Goal: Task Accomplishment & Management: Complete application form

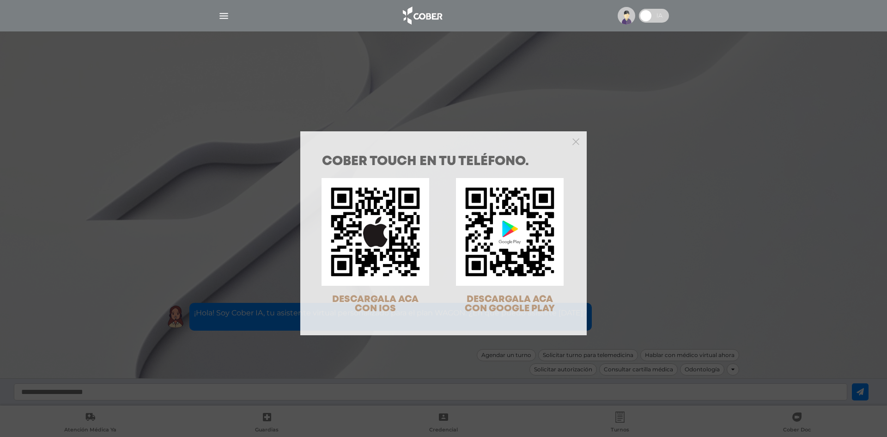
click at [572, 137] on div at bounding box center [443, 140] width 286 height 18
click at [572, 139] on icon "Close" at bounding box center [575, 141] width 7 height 7
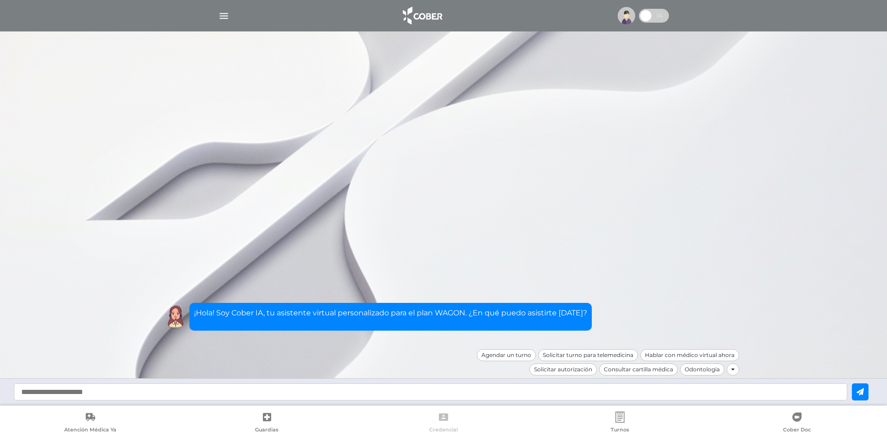
click at [452, 421] on link "Credencial" at bounding box center [443, 423] width 176 height 24
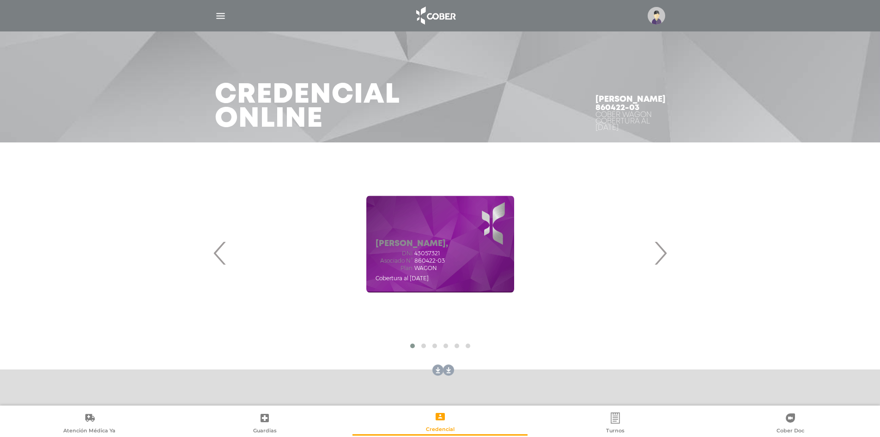
click at [666, 248] on span "›" at bounding box center [660, 253] width 18 height 50
click at [653, 260] on div "DELFINO DARLENE IARA, DNI 46696509 Asociado N° 860422-05 Plan WAGON" at bounding box center [440, 244] width 429 height 185
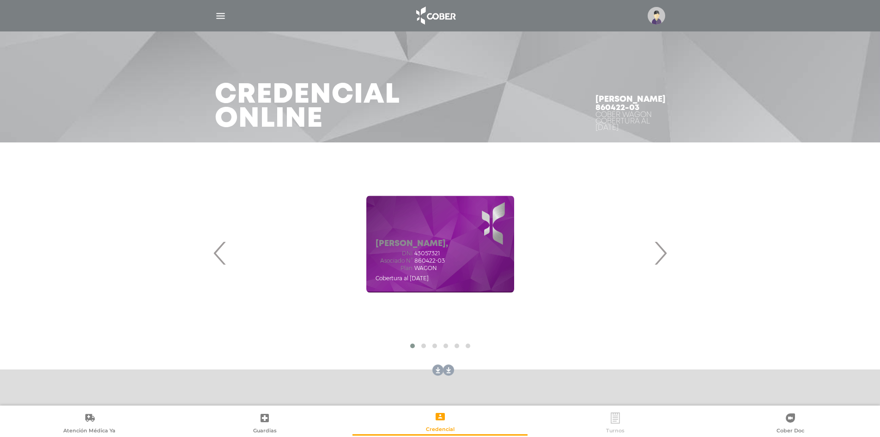
click at [602, 423] on link "Turnos" at bounding box center [615, 424] width 175 height 24
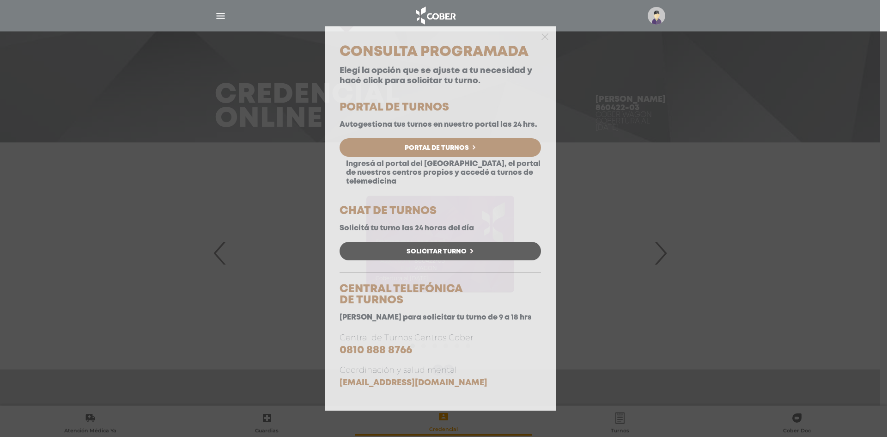
click at [657, 220] on div "Consulta Programada Elegí la opción que se ajuste a tu necesidad y hacé click p…" at bounding box center [443, 218] width 887 height 437
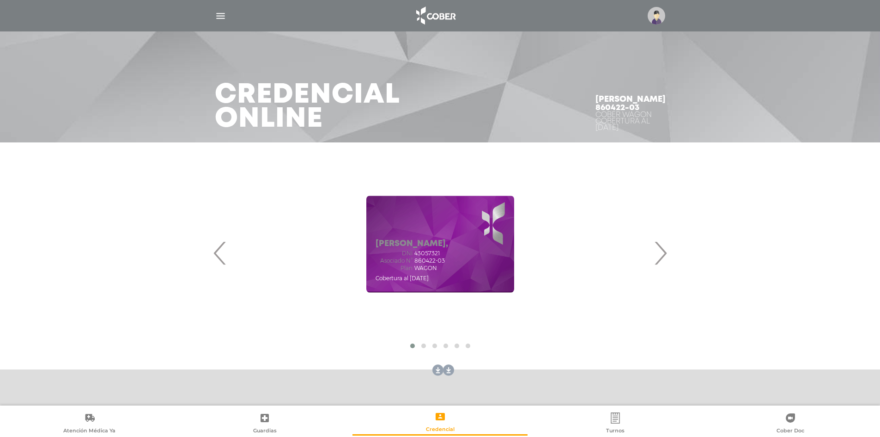
click at [608, 402] on div "Personalizá ;) Solicitar reimpresión Obtener token" at bounding box center [440, 418] width 473 height 55
click at [613, 419] on icon at bounding box center [615, 417] width 11 height 11
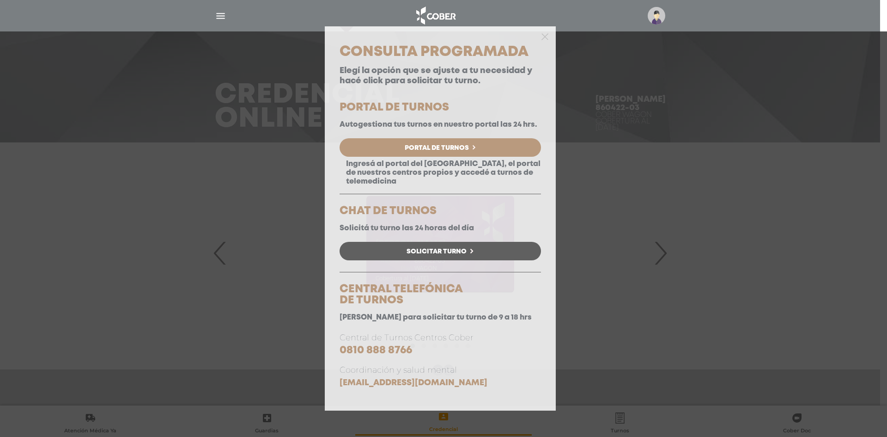
click at [581, 256] on div "Consulta Programada Elegí la opción que se ajuste a tu necesidad y hacé click p…" at bounding box center [443, 218] width 887 height 437
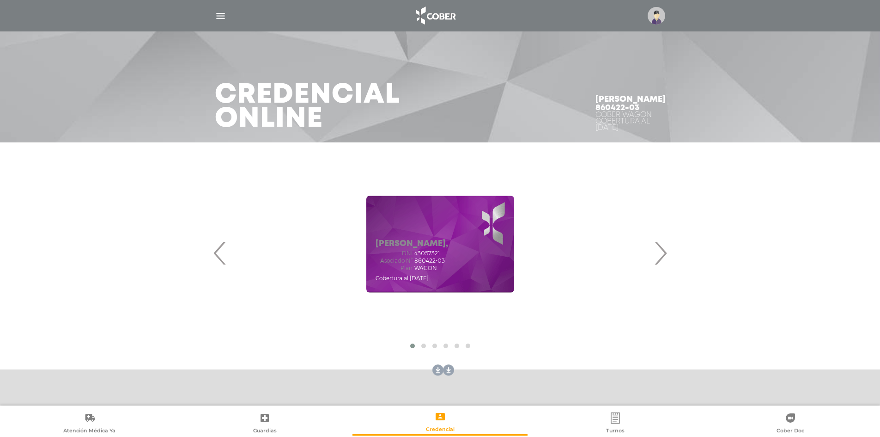
click at [454, 17] on img at bounding box center [435, 16] width 49 height 22
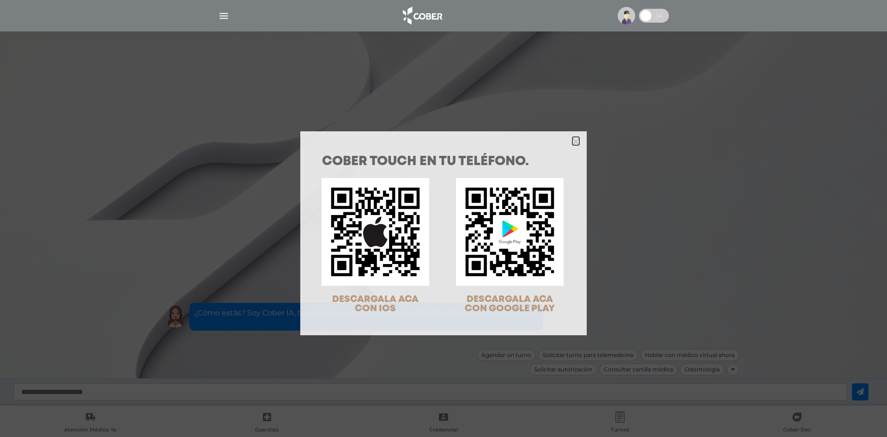
click at [572, 141] on icon "Close" at bounding box center [575, 141] width 7 height 7
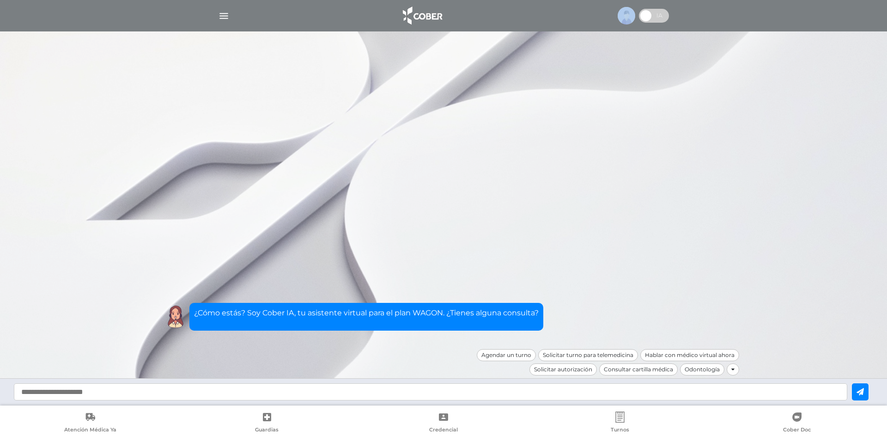
drag, startPoint x: 631, startPoint y: 7, endPoint x: 631, endPoint y: 12, distance: 5.1
click at [631, 11] on div at bounding box center [443, 16] width 473 height 22
click at [631, 12] on img at bounding box center [627, 16] width 18 height 18
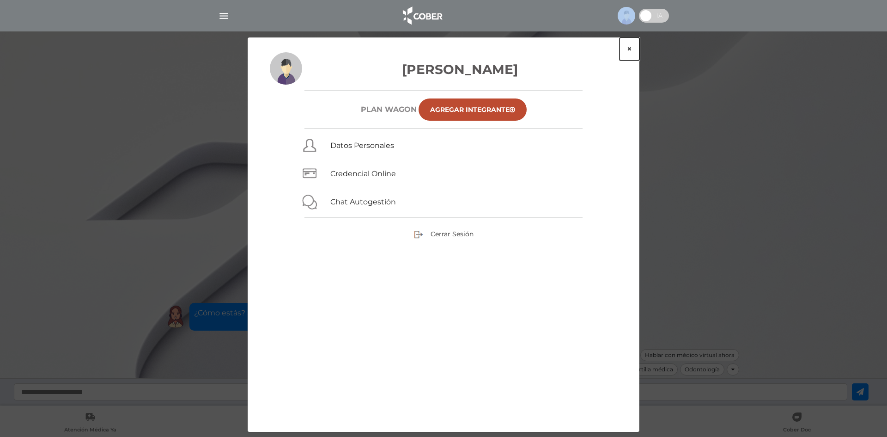
click at [629, 47] on button "×" at bounding box center [630, 48] width 20 height 23
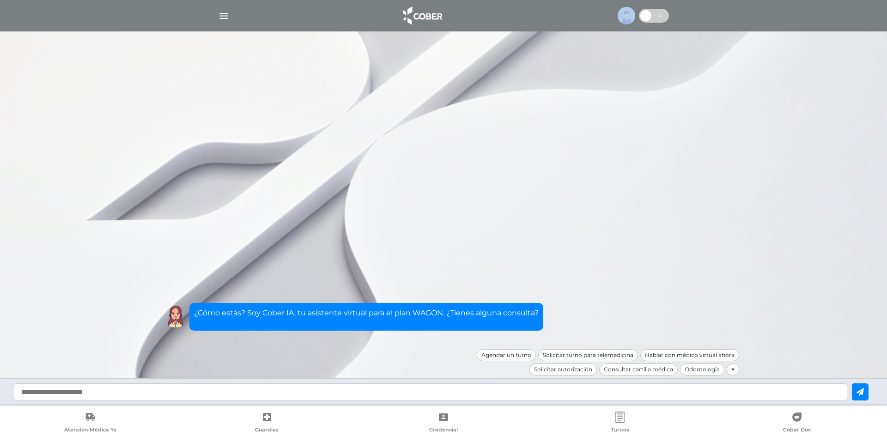
click at [653, 18] on span at bounding box center [646, 16] width 14 height 14
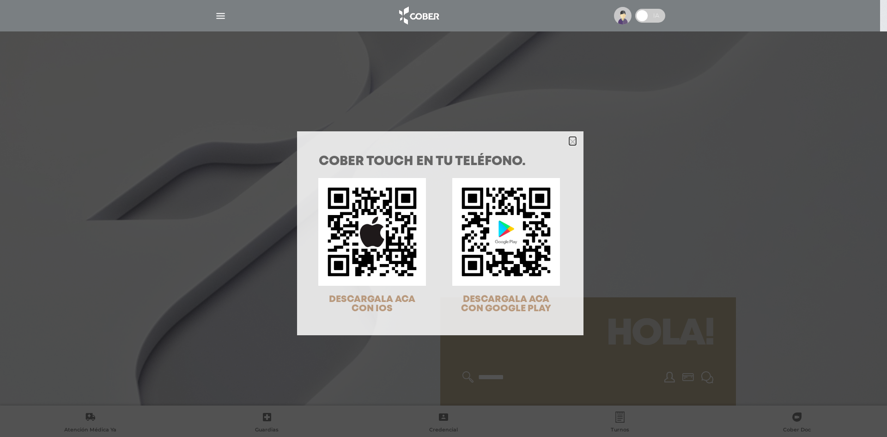
click at [569, 143] on polygon "Close" at bounding box center [572, 141] width 7 height 7
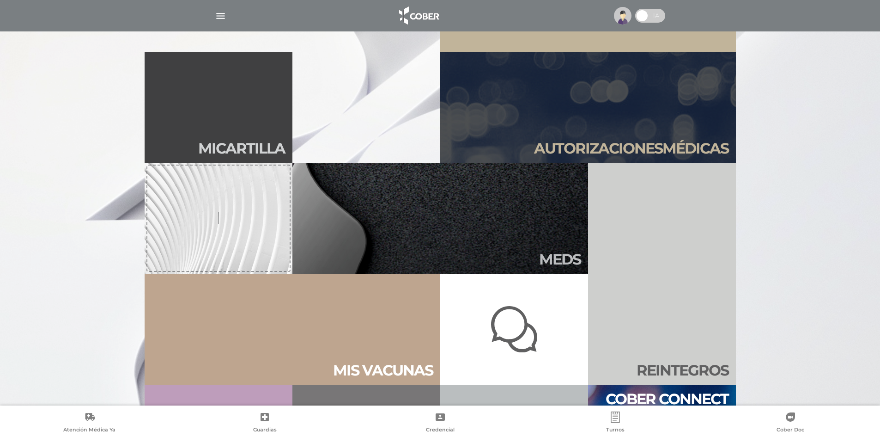
scroll to position [370, 0]
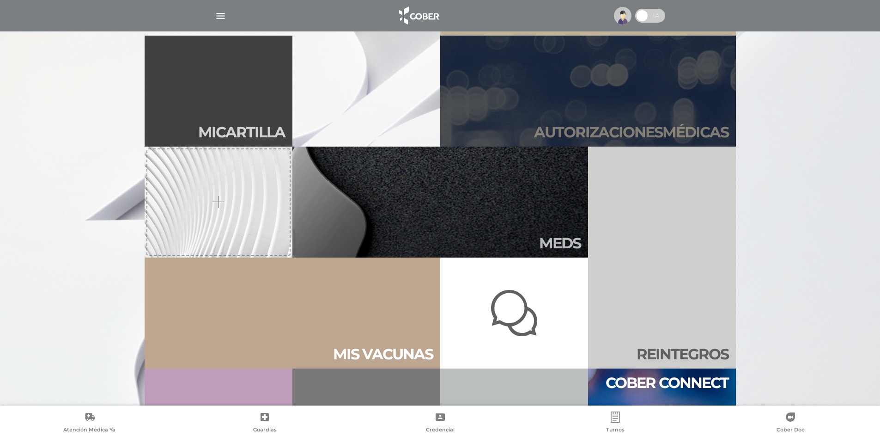
click at [552, 113] on link "Autori zaciones médicas" at bounding box center [588, 91] width 296 height 111
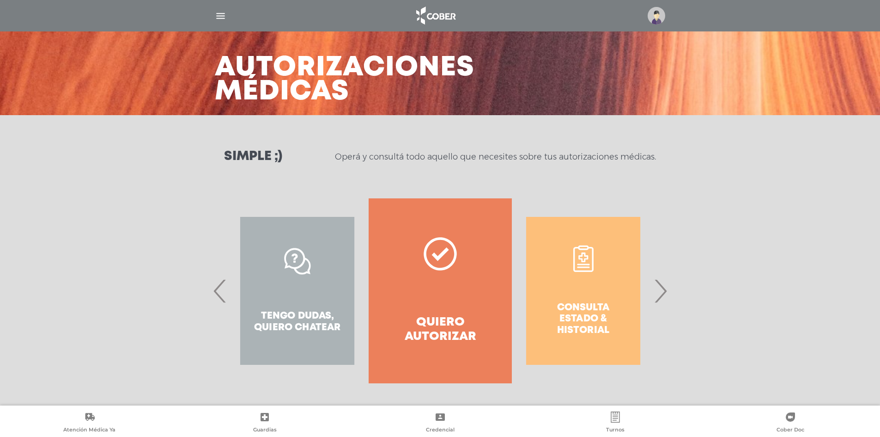
click at [428, 224] on link "Quiero autorizar" at bounding box center [440, 290] width 143 height 185
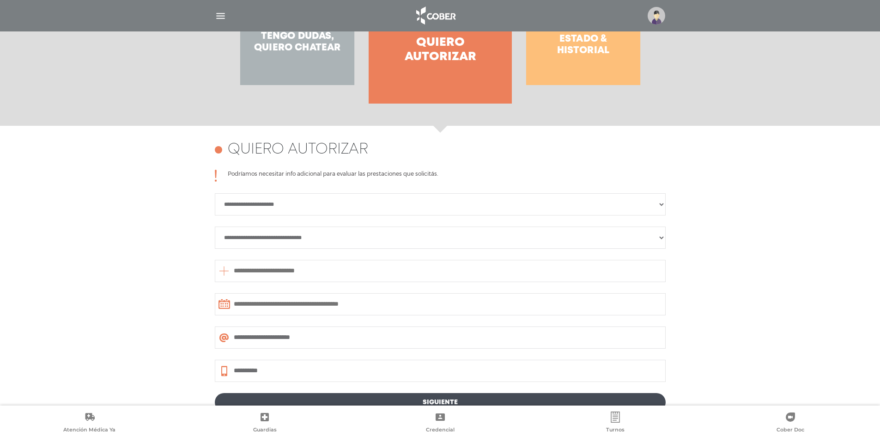
scroll to position [401, 0]
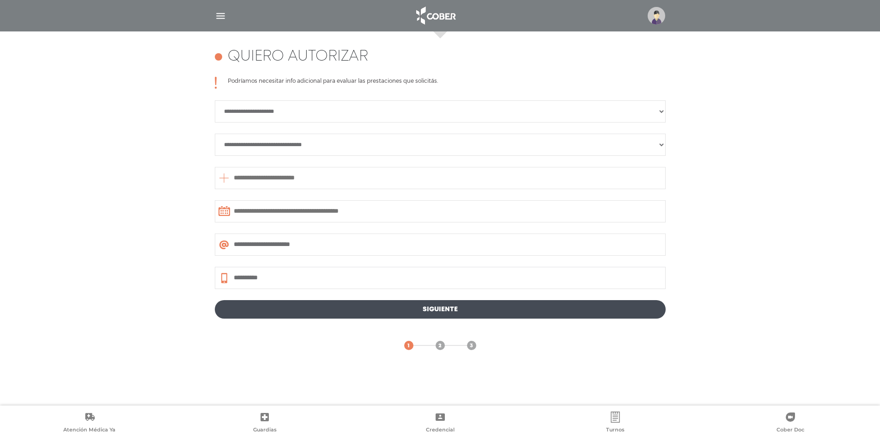
click at [322, 181] on input "text" at bounding box center [440, 178] width 451 height 22
click at [295, 146] on select "**********" at bounding box center [440, 145] width 451 height 22
select select "**********"
click at [215, 134] on select "**********" at bounding box center [440, 145] width 451 height 22
click at [310, 118] on select "**********" at bounding box center [440, 111] width 451 height 22
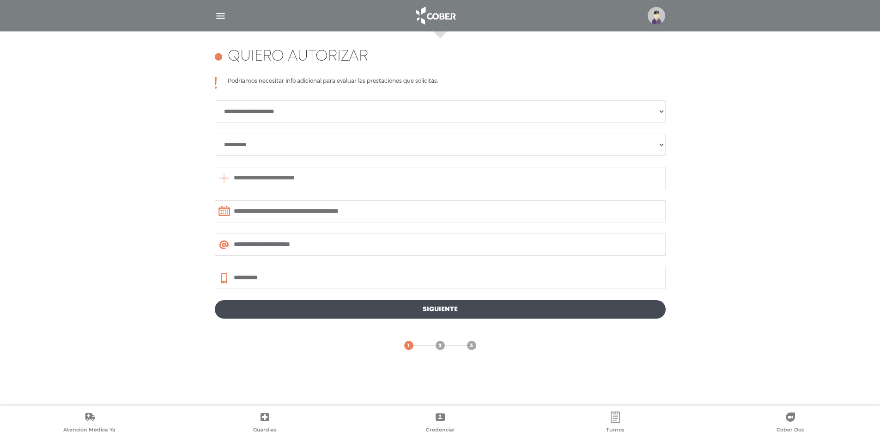
select select "**********"
click at [215, 100] on select "**********" at bounding box center [440, 111] width 451 height 22
click at [316, 175] on input "text" at bounding box center [440, 178] width 451 height 22
click at [367, 213] on input "text" at bounding box center [440, 211] width 451 height 22
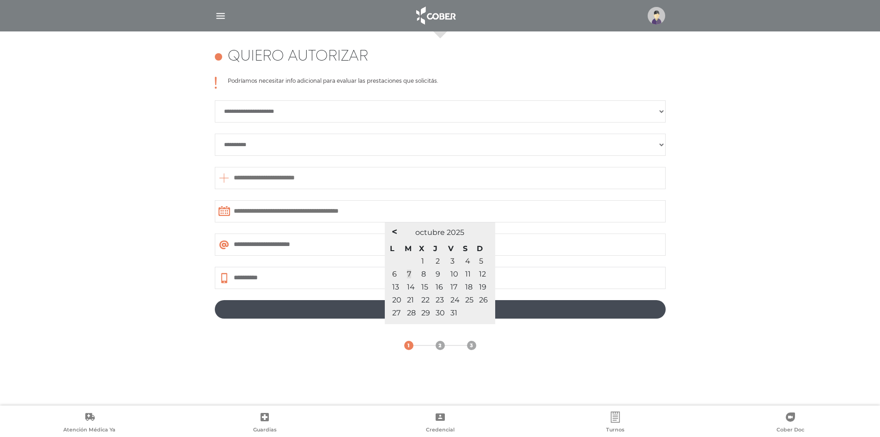
click at [282, 206] on input "text" at bounding box center [440, 211] width 451 height 22
click at [265, 210] on input "text" at bounding box center [440, 211] width 451 height 22
click at [367, 208] on input "text" at bounding box center [440, 211] width 451 height 22
click at [423, 274] on span "8" at bounding box center [423, 273] width 5 height 9
click at [421, 274] on span "8" at bounding box center [423, 273] width 5 height 9
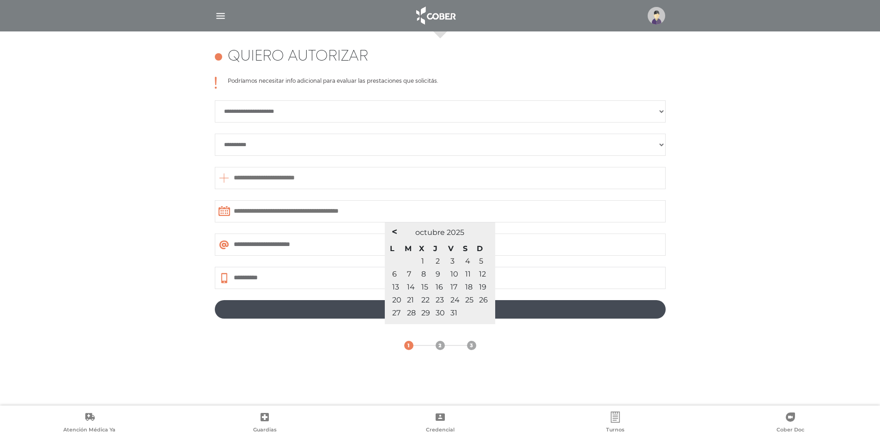
click at [424, 274] on span "8" at bounding box center [423, 273] width 5 height 9
click at [335, 321] on div "1 2 3" at bounding box center [440, 333] width 451 height 31
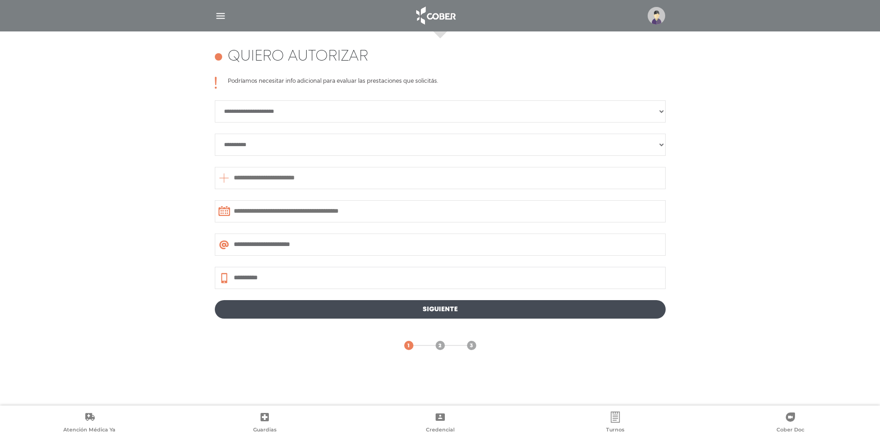
click at [350, 311] on link "Siguiente" at bounding box center [440, 309] width 451 height 18
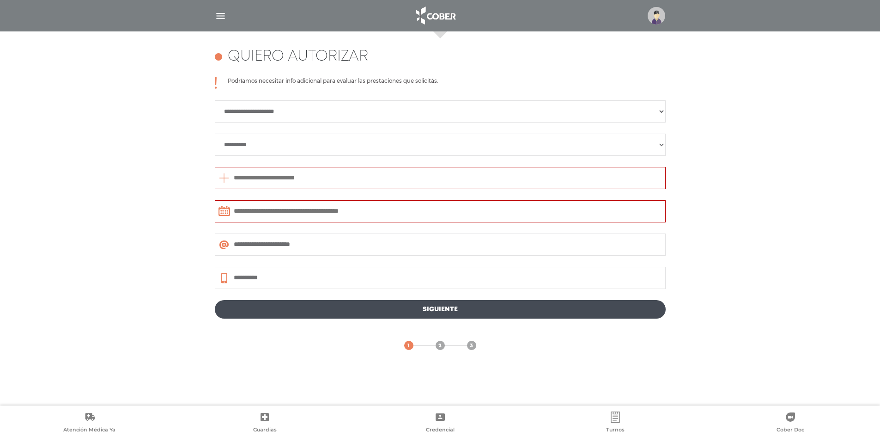
click at [365, 182] on input "text" at bounding box center [440, 178] width 451 height 22
type input "*"
click at [221, 175] on icon at bounding box center [224, 178] width 11 height 22
click at [267, 178] on input "text" at bounding box center [440, 178] width 451 height 22
type input "*****"
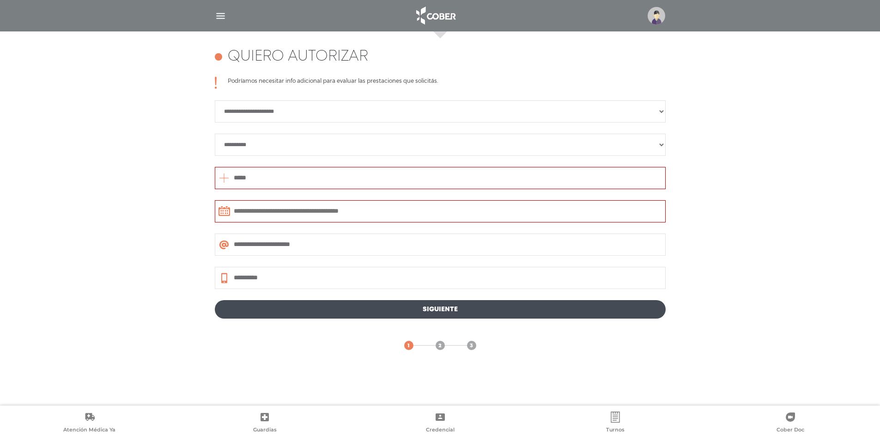
click at [370, 309] on link "Siguiente" at bounding box center [440, 309] width 451 height 18
click at [450, 307] on link "Siguiente" at bounding box center [440, 309] width 451 height 18
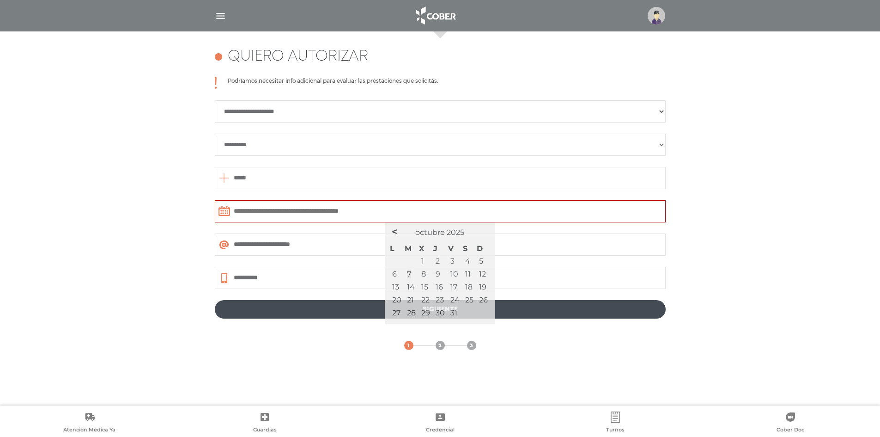
click at [405, 212] on input "text" at bounding box center [440, 211] width 451 height 22
click at [409, 273] on link "7" at bounding box center [409, 273] width 4 height 9
type input "**********"
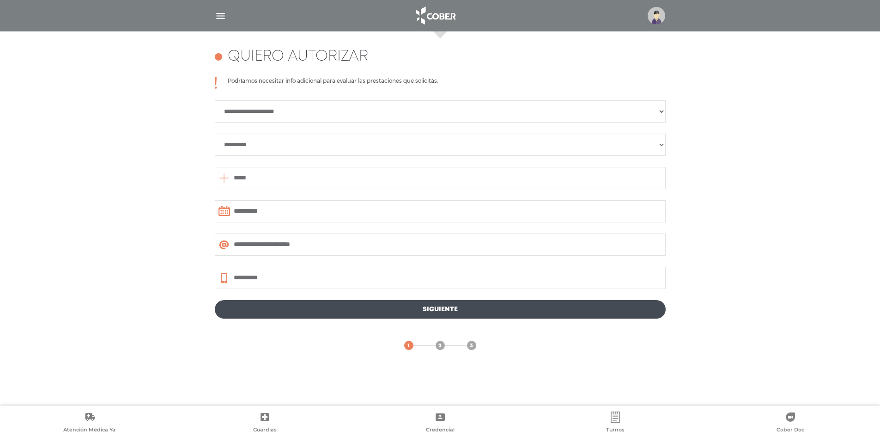
click at [438, 311] on link "Siguiente" at bounding box center [440, 309] width 451 height 18
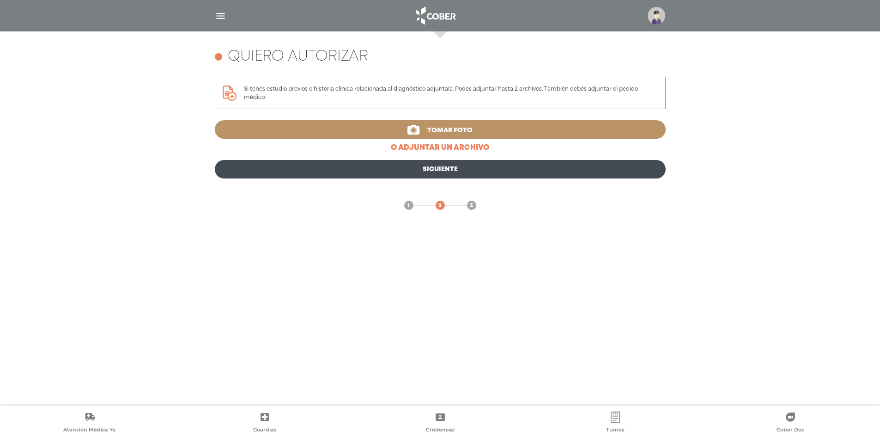
click at [433, 154] on div "**********" at bounding box center [440, 128] width 451 height 102
click at [433, 149] on link "o adjuntar un archivo" at bounding box center [440, 147] width 451 height 11
click at [414, 129] on icon at bounding box center [414, 130] width 12 height 10
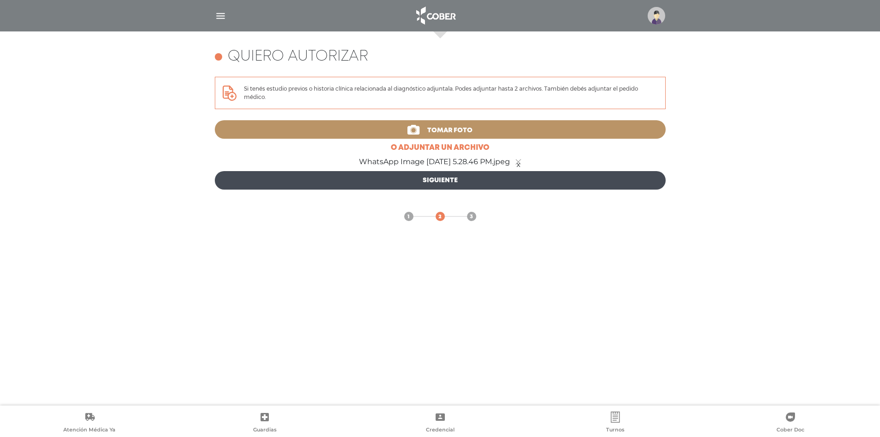
click at [454, 180] on link "Siguiente" at bounding box center [440, 180] width 451 height 18
type input "**********"
select select "**********"
type input "*****"
type input "**********"
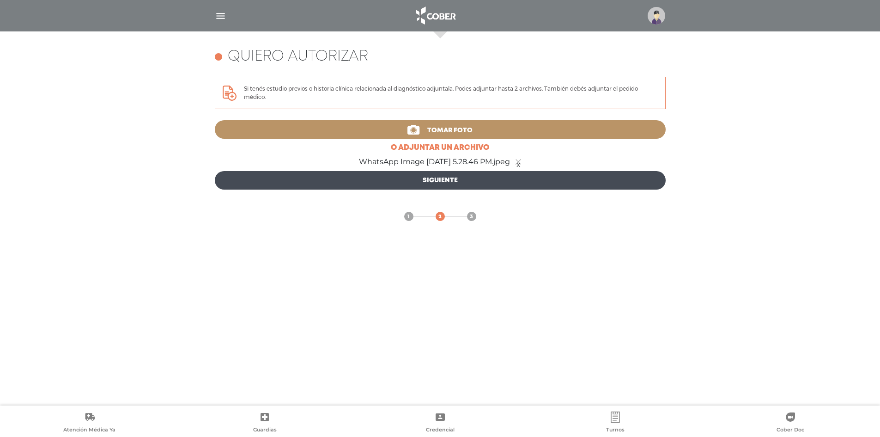
type input "**********"
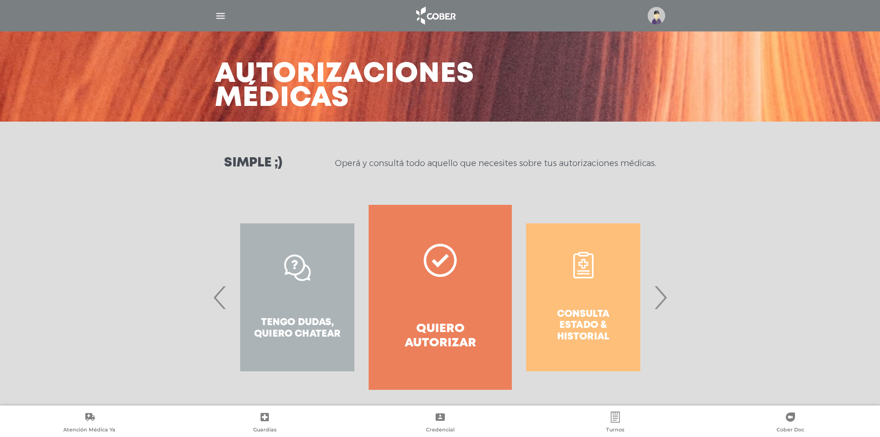
scroll to position [0, 0]
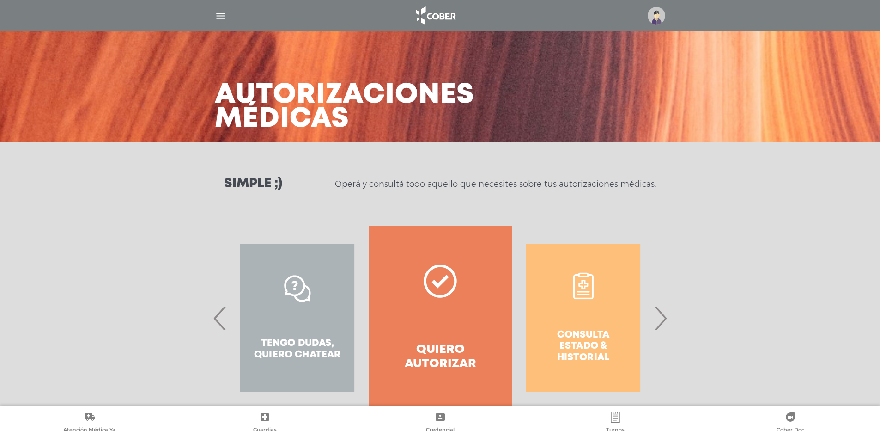
click at [662, 316] on span "›" at bounding box center [660, 318] width 18 height 50
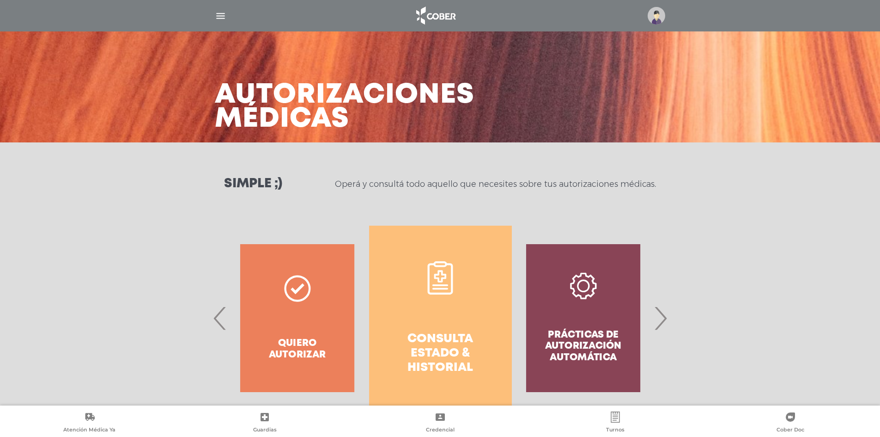
click at [662, 316] on span "›" at bounding box center [660, 318] width 18 height 50
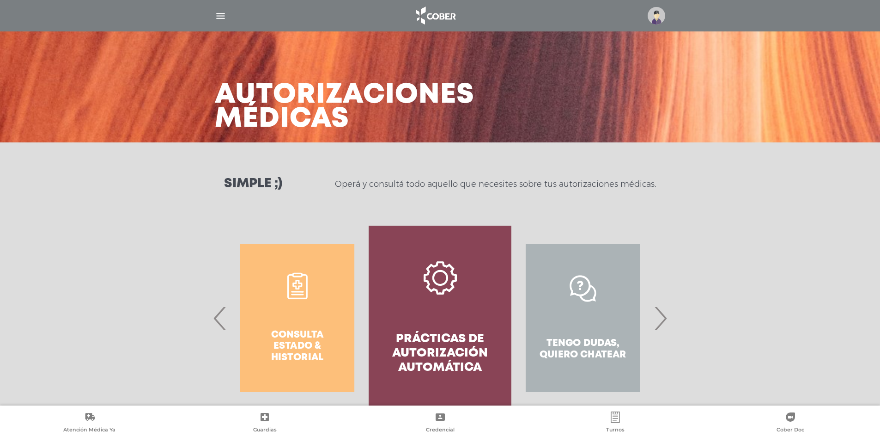
click at [657, 316] on span "›" at bounding box center [660, 318] width 18 height 50
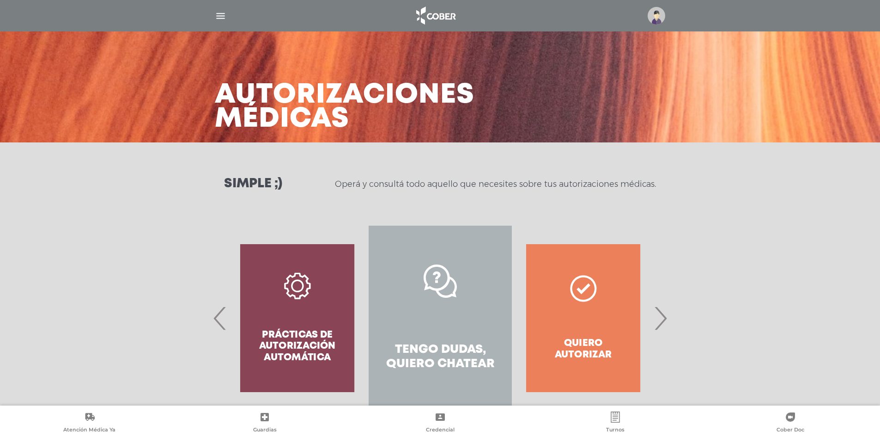
click at [657, 316] on span "›" at bounding box center [660, 318] width 18 height 50
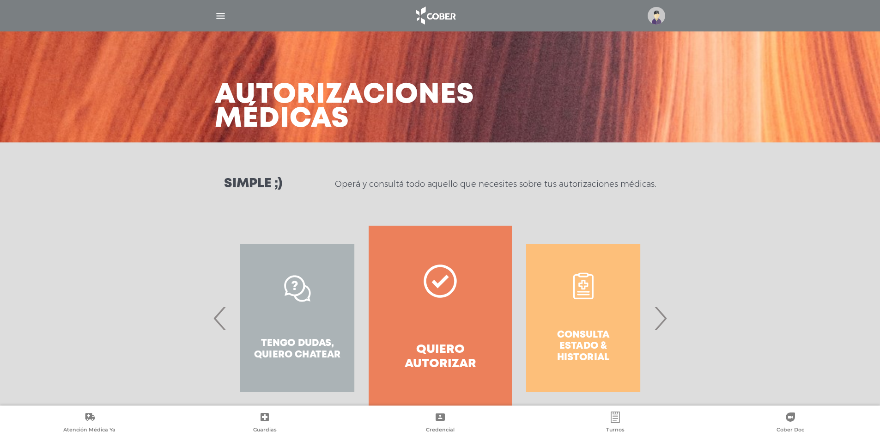
click at [653, 331] on div "Consulta estado & historial" at bounding box center [583, 317] width 143 height 185
click at [657, 329] on span "›" at bounding box center [660, 318] width 18 height 50
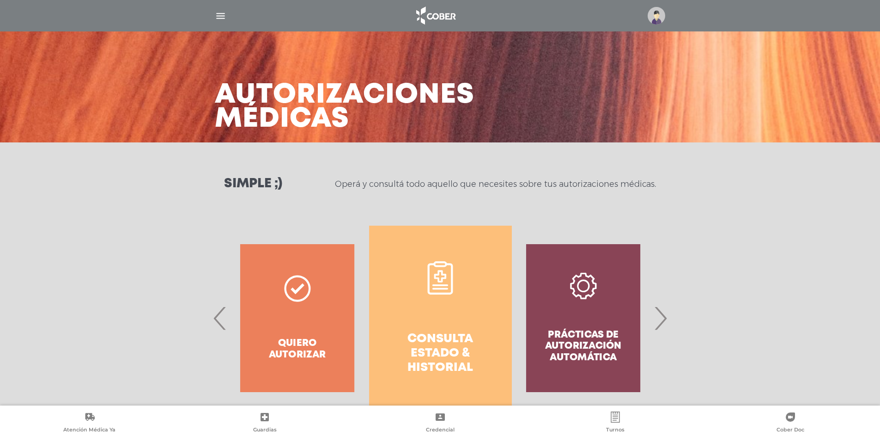
click at [657, 329] on span "›" at bounding box center [660, 318] width 18 height 50
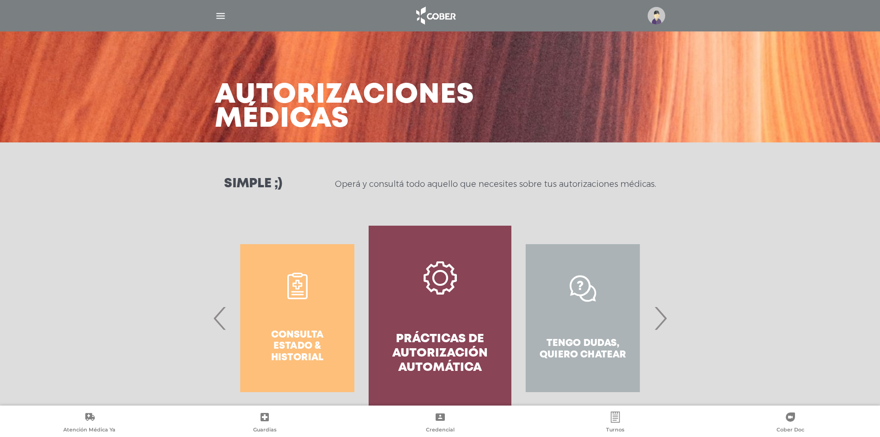
click at [406, 297] on link "Prácticas de autorización automática" at bounding box center [440, 317] width 143 height 185
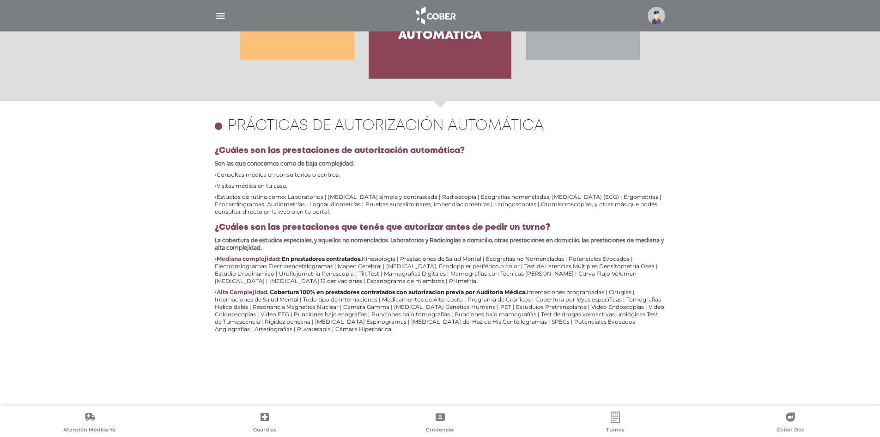
scroll to position [401, 0]
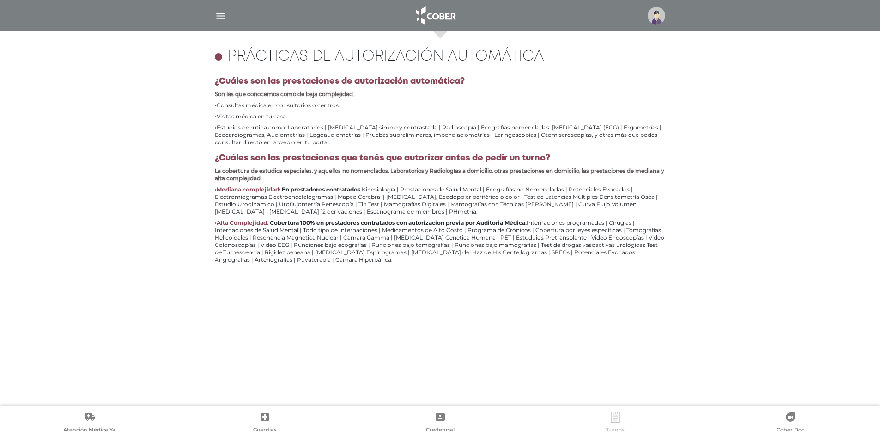
click at [627, 424] on link "Turnos" at bounding box center [615, 423] width 175 height 24
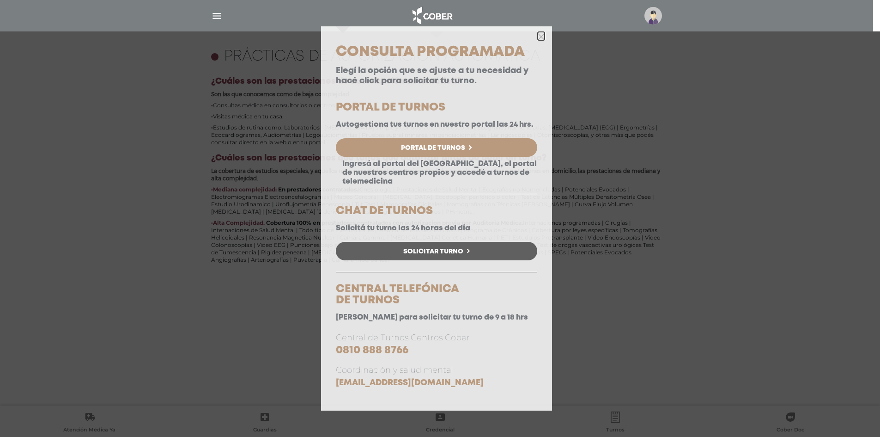
click at [541, 36] on icon "button" at bounding box center [541, 36] width 7 height 7
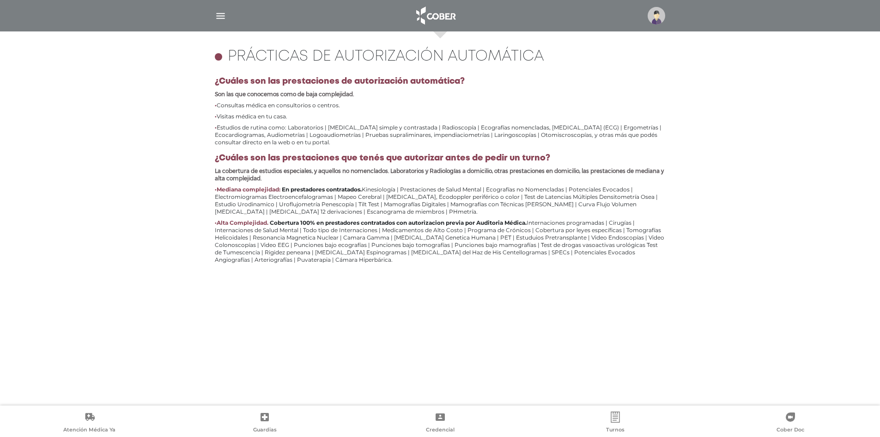
click at [225, 14] on img "button" at bounding box center [221, 16] width 12 height 12
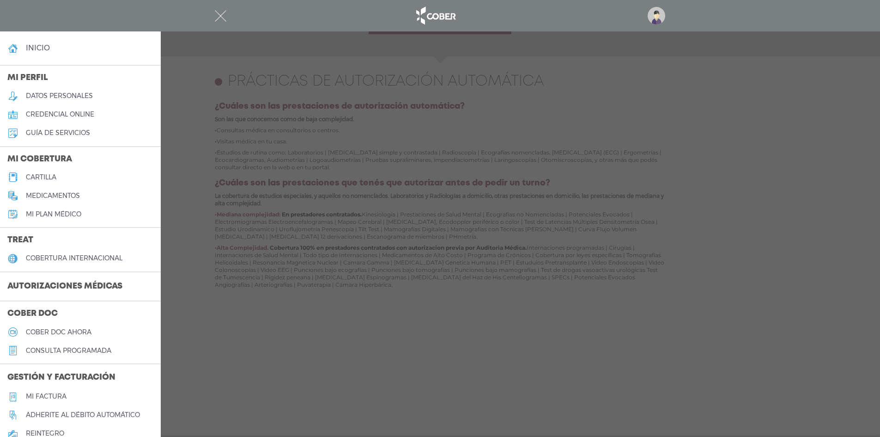
scroll to position [355, 0]
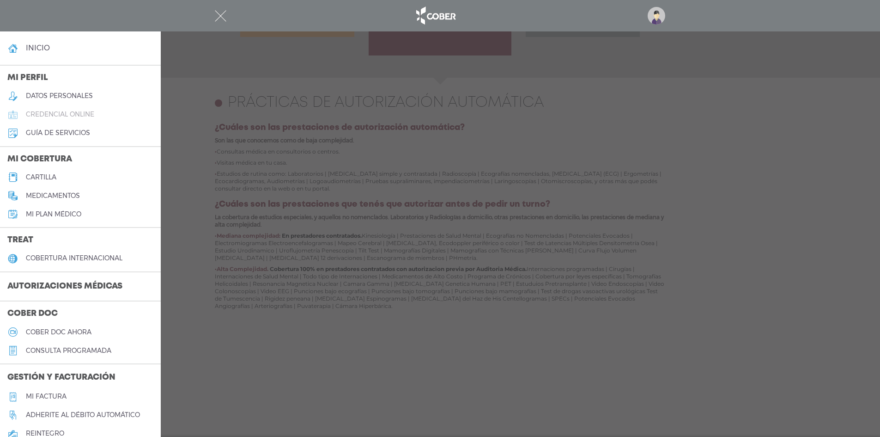
click at [57, 114] on h5 "credencial online" at bounding box center [60, 114] width 68 height 8
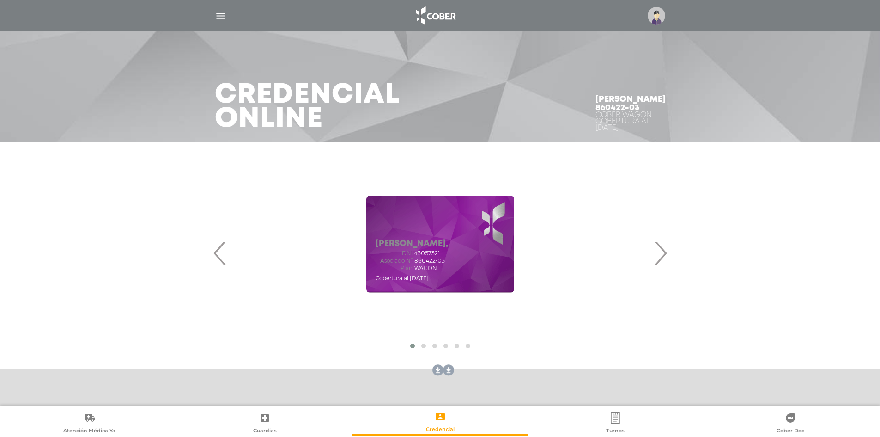
click at [221, 13] on img "button" at bounding box center [221, 16] width 12 height 12
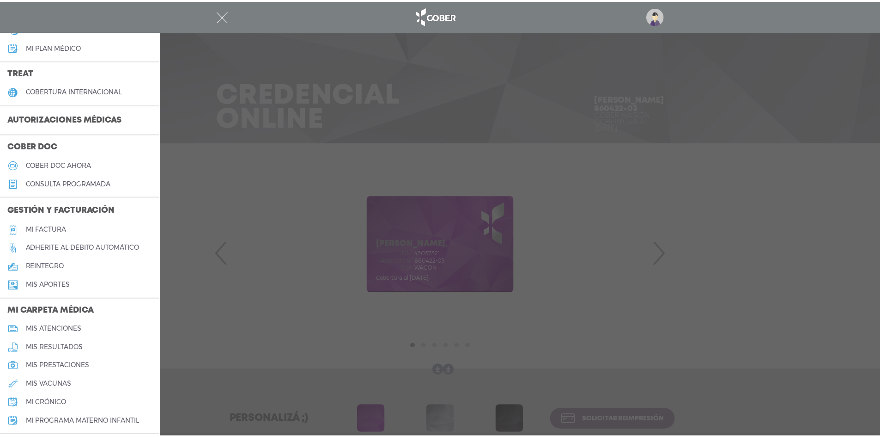
scroll to position [276, 0]
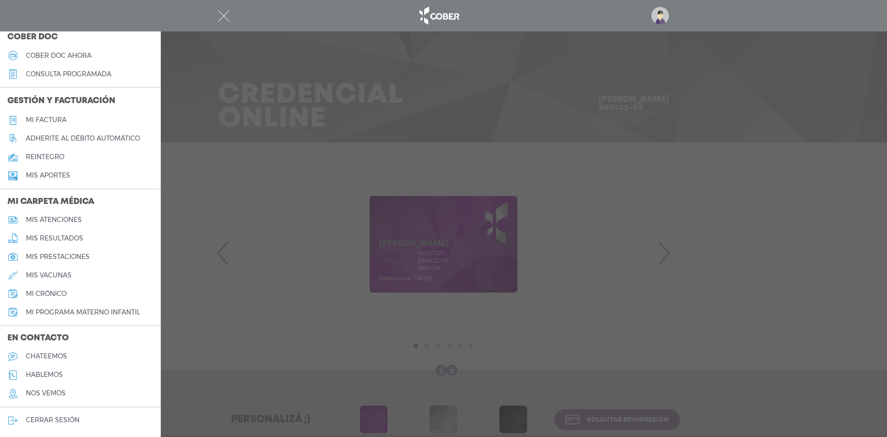
click at [138, 140] on h5 "Adherite al débito automático" at bounding box center [83, 138] width 114 height 8
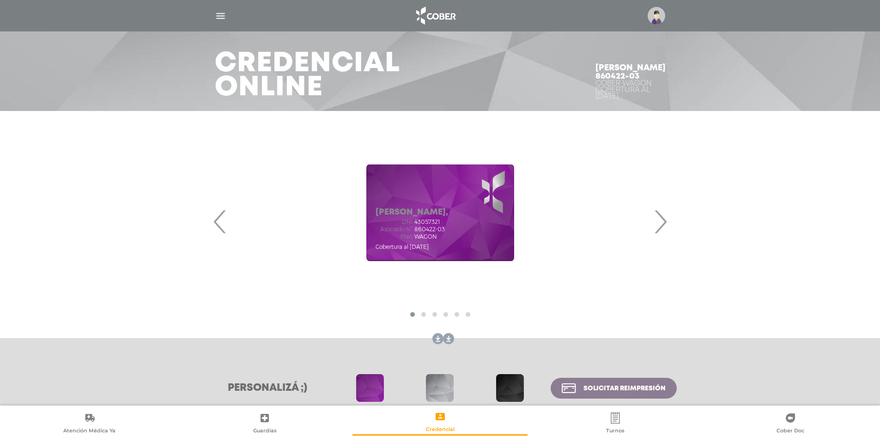
scroll to position [79, 0]
